Goal: Information Seeking & Learning: Learn about a topic

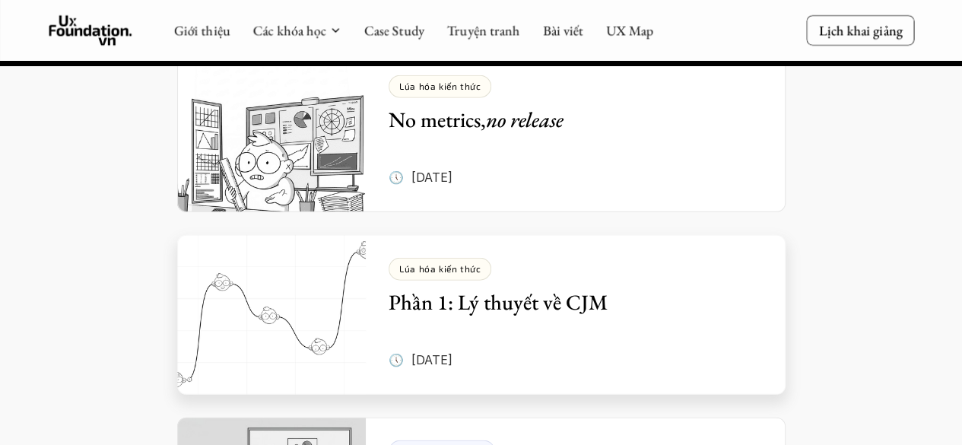
scroll to position [7397, 0]
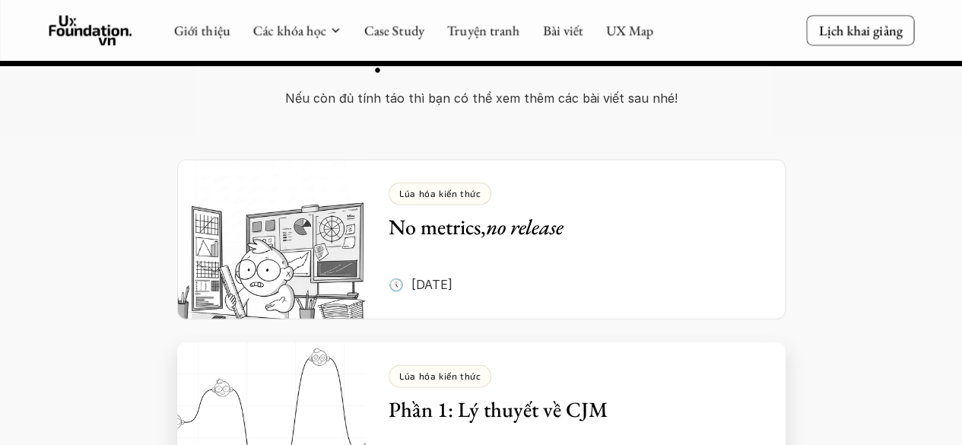
click at [392, 396] on h5 "Phần 1: Lý thuyết về CJM" at bounding box center [564, 409] width 351 height 27
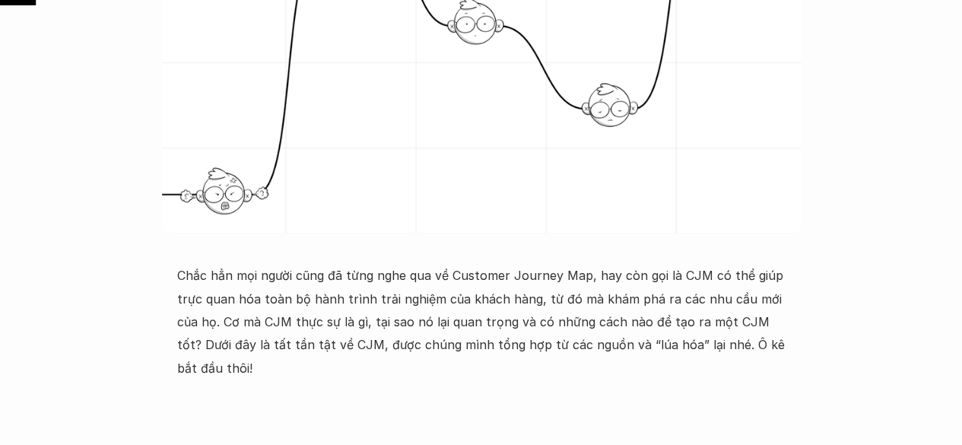
scroll to position [456, 0]
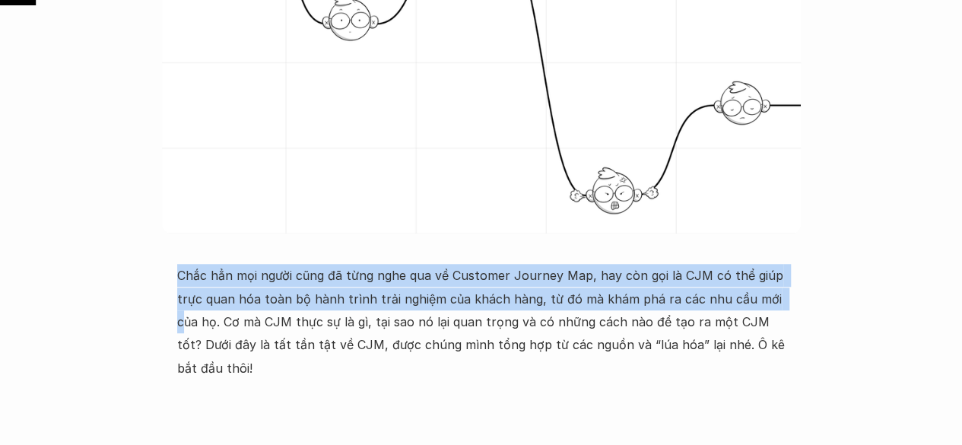
drag, startPoint x: 175, startPoint y: 275, endPoint x: 767, endPoint y: 269, distance: 592.6
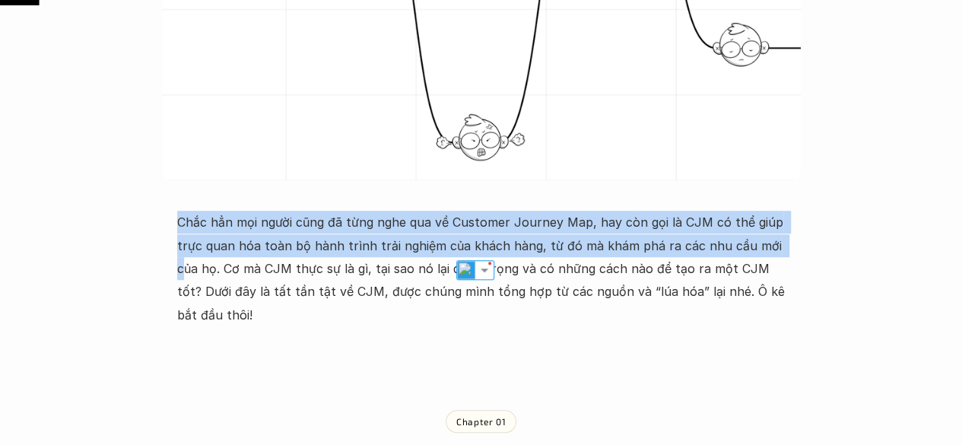
scroll to position [532, 0]
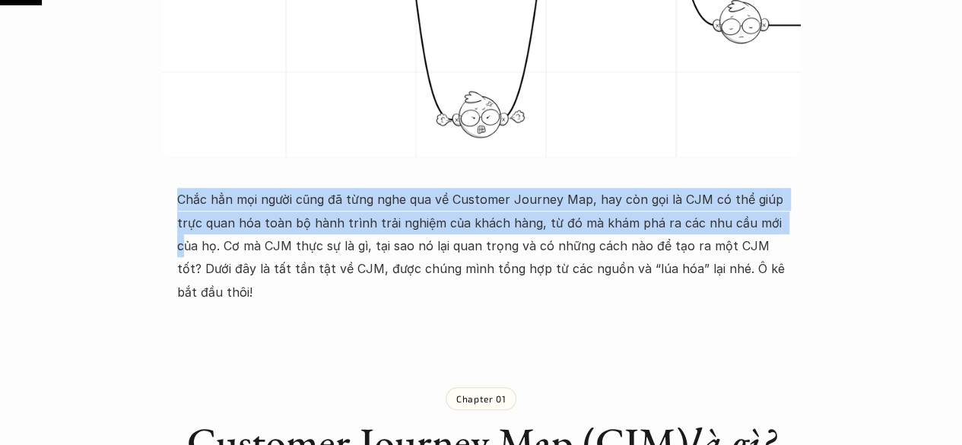
click at [310, 234] on p "Chắc hẳn mọi người cũng đã từng nghe qua về Customer Journey Map, hay còn gọi l…" at bounding box center [481, 246] width 609 height 116
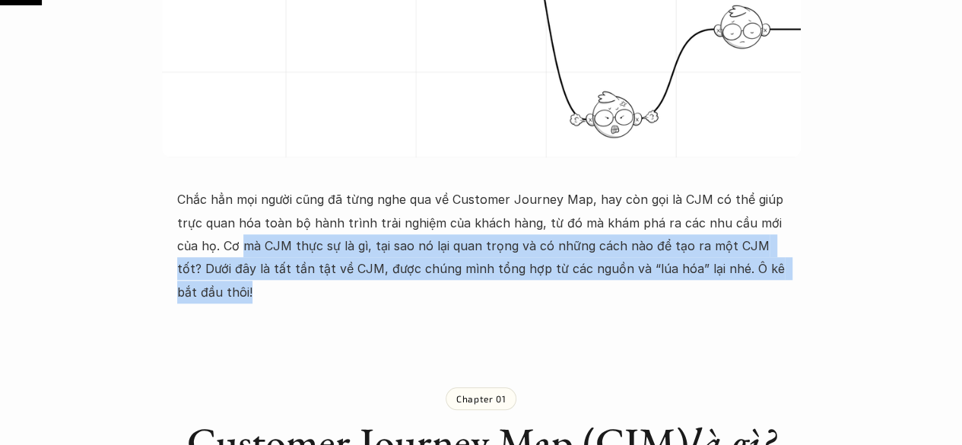
drag, startPoint x: 222, startPoint y: 250, endPoint x: 777, endPoint y: 262, distance: 554.6
click at [777, 262] on p "Chắc hẳn mọi người cũng đã từng nghe qua về Customer Journey Map, hay còn gọi l…" at bounding box center [481, 246] width 609 height 116
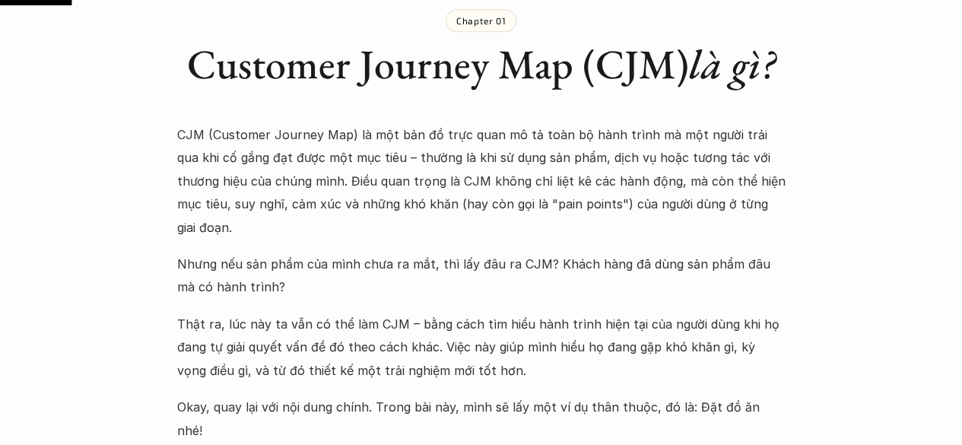
scroll to position [913, 0]
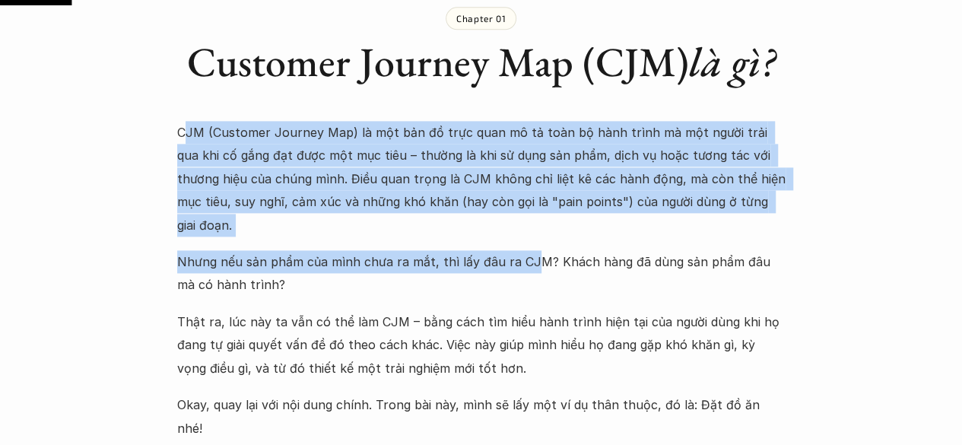
drag, startPoint x: 218, startPoint y: 116, endPoint x: 525, endPoint y: 199, distance: 318.1
click at [525, 199] on div "CJM (Customer Journey Map) là một bản đồ trực quan mô tả toàn bộ hành trình mà …" at bounding box center [481, 433] width 609 height 624
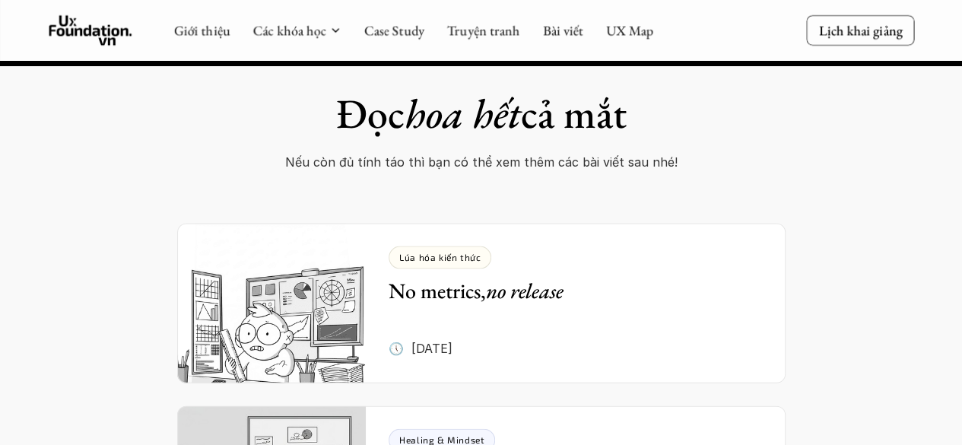
scroll to position [12924, 0]
